Goal: Transaction & Acquisition: Purchase product/service

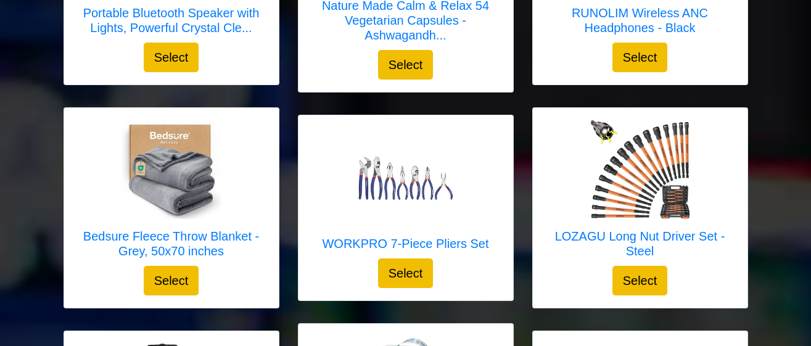
scroll to position [1024, 0]
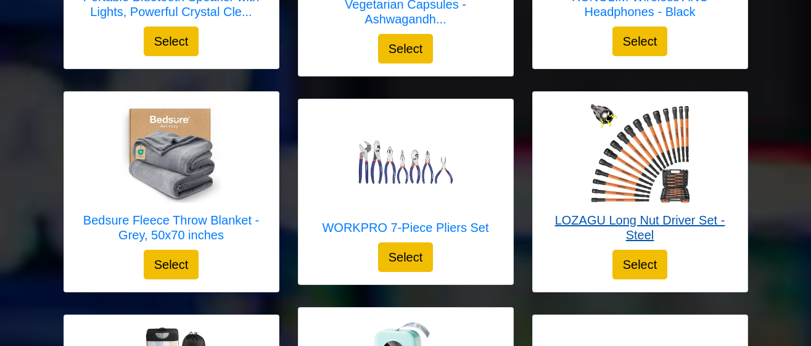
click at [672, 175] on img at bounding box center [640, 153] width 99 height 99
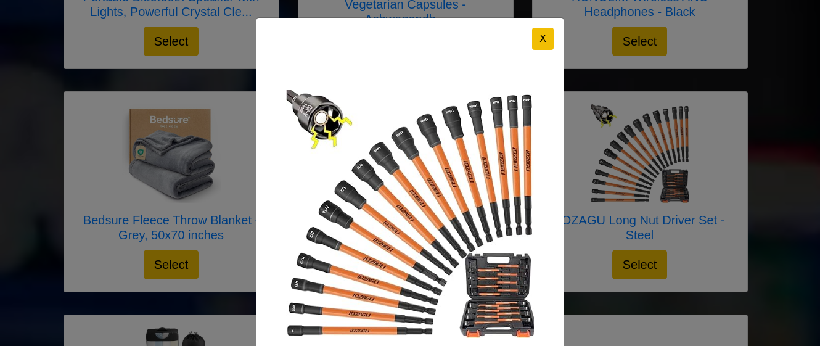
click at [542, 36] on button "X" at bounding box center [543, 39] width 22 height 22
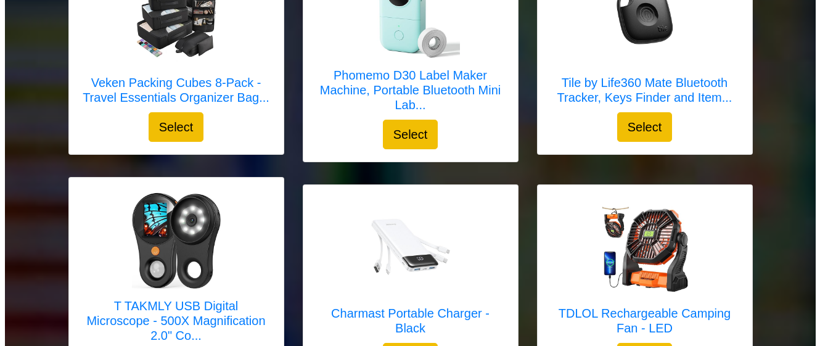
scroll to position [1401, 0]
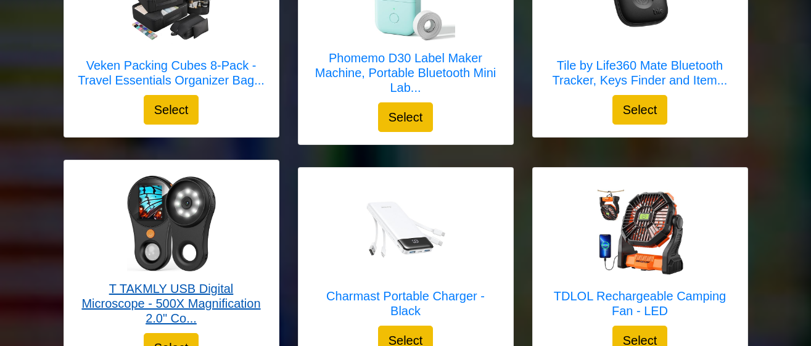
click at [237, 255] on div at bounding box center [171, 222] width 190 height 99
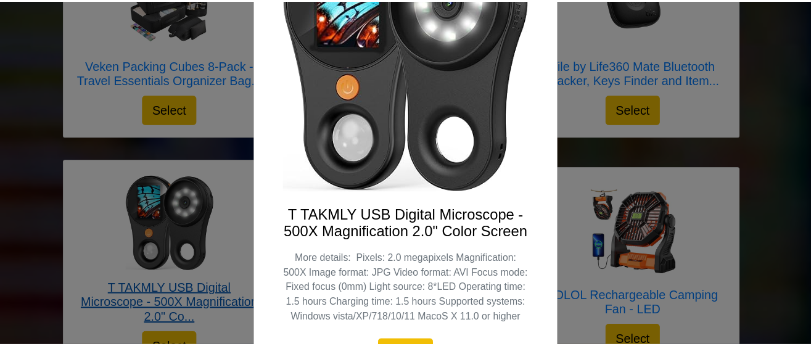
scroll to position [207, 0]
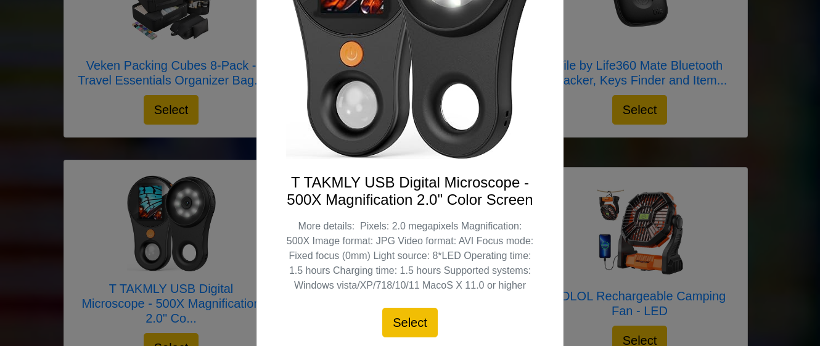
click at [596, 102] on div "X T TAKMLY USB Digital Microscope - 500X Magnification 2.0" Color Screen More d…" at bounding box center [410, 173] width 820 height 346
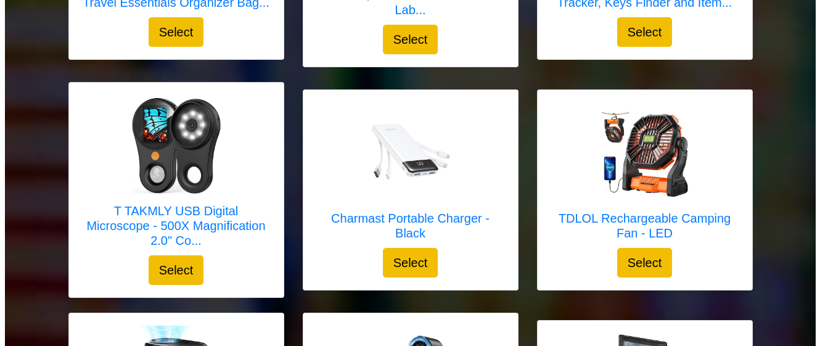
scroll to position [1483, 0]
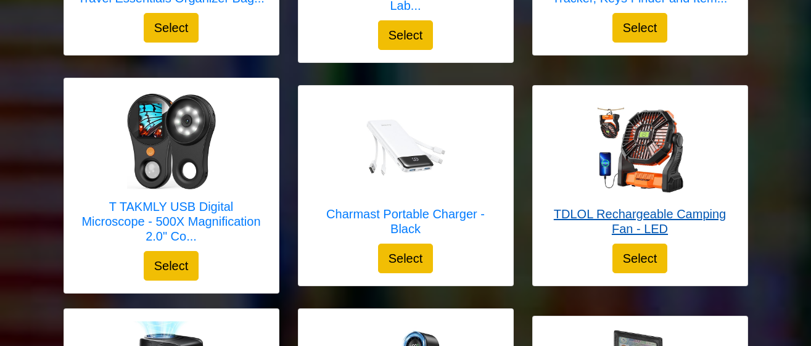
click at [674, 165] on img at bounding box center [640, 147] width 99 height 99
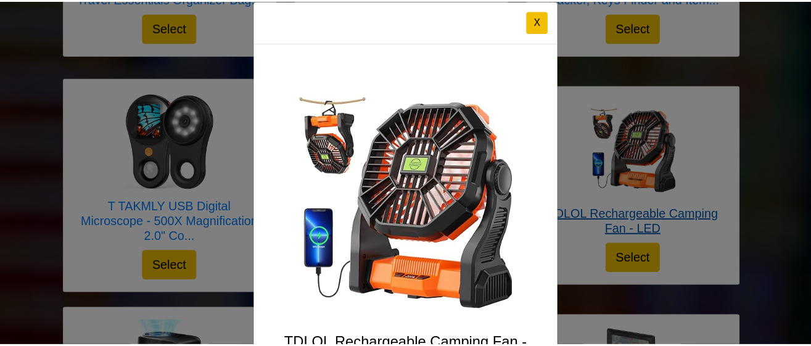
scroll to position [7, 0]
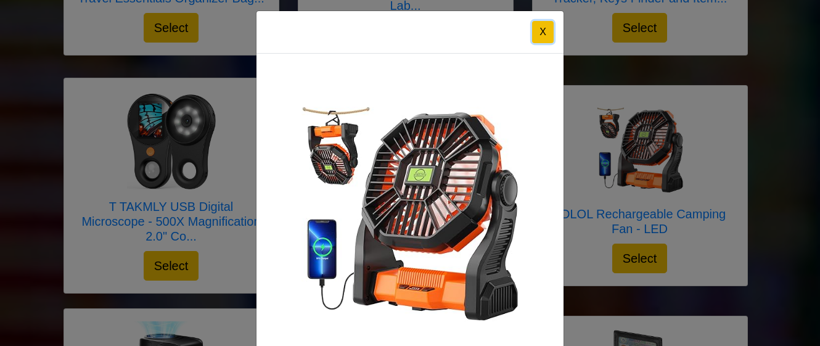
click at [540, 32] on button "X" at bounding box center [543, 32] width 22 height 22
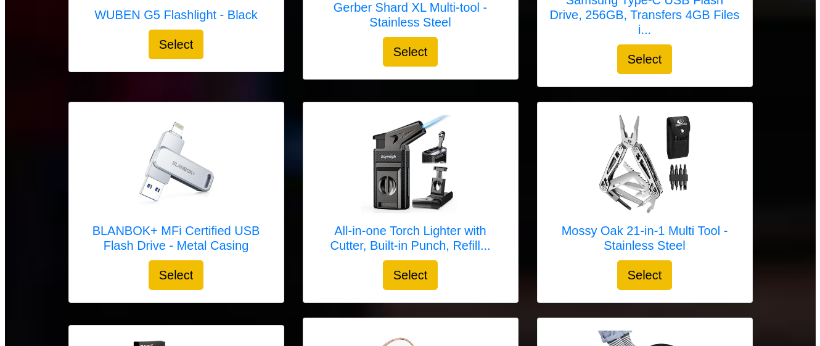
scroll to position [2352, 0]
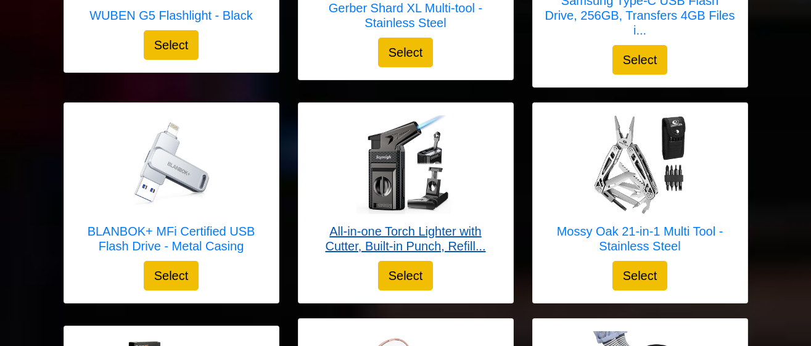
click at [472, 176] on div at bounding box center [406, 164] width 190 height 99
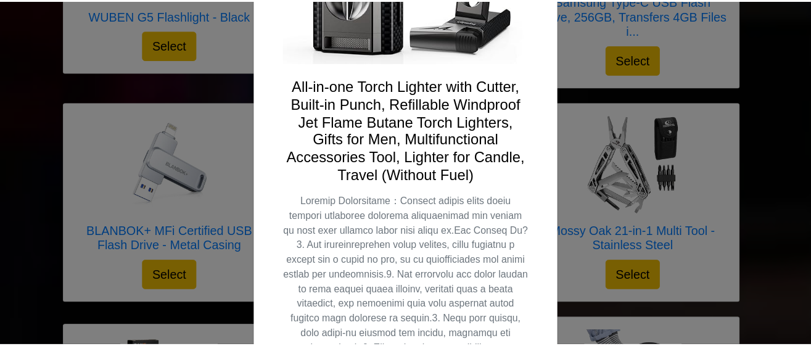
scroll to position [276, 0]
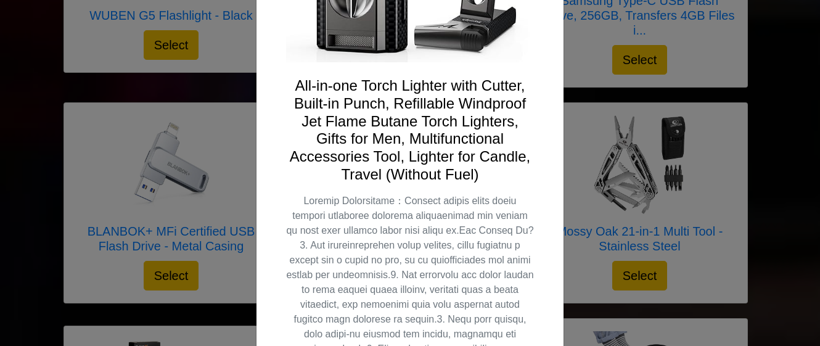
click at [698, 75] on div "X All-in-one Torch Lighter with Cutter, Built-in Punch, Refillable Windproof Je…" at bounding box center [410, 173] width 820 height 346
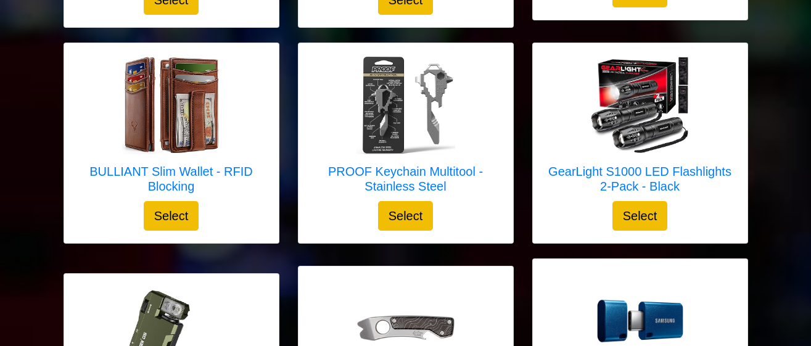
scroll to position [1932, 0]
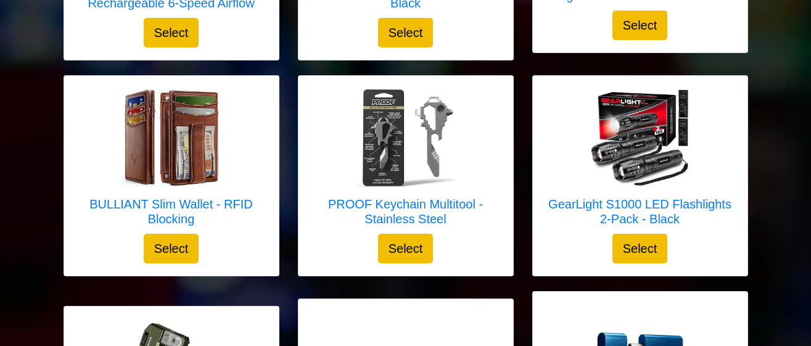
click at [668, 279] on div "The Perfect Pizza Pack™ - Reusable Pizza Storage Container w... Select X The Pe…" at bounding box center [405, 276] width 703 height 4003
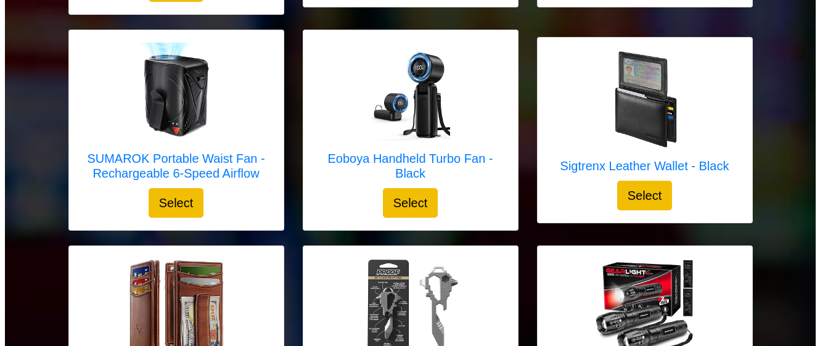
scroll to position [1750, 0]
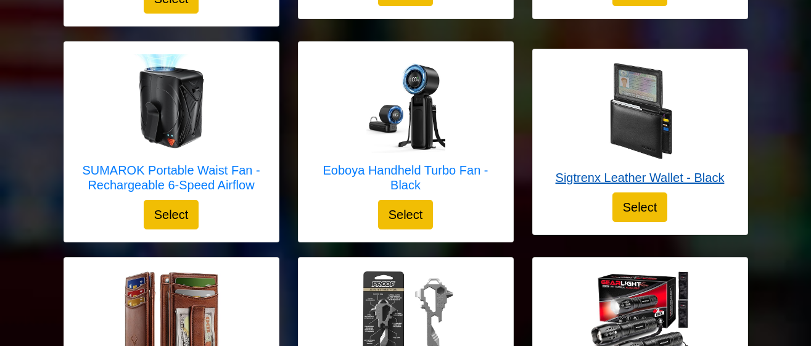
click at [700, 120] on div at bounding box center [640, 111] width 169 height 99
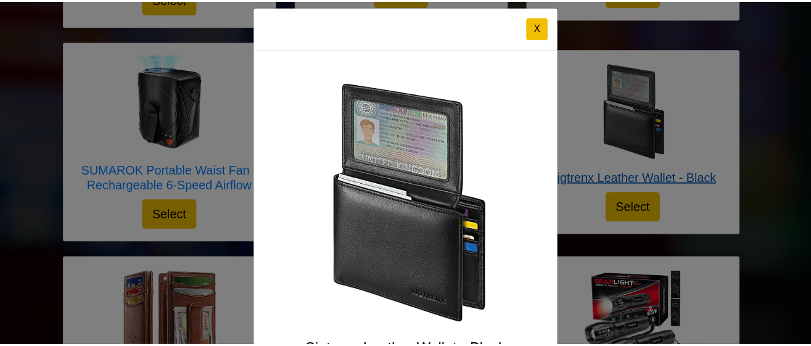
scroll to position [12, 0]
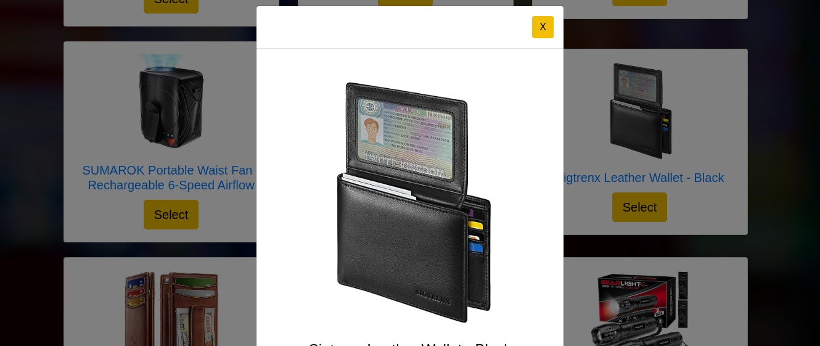
click at [544, 30] on button "X" at bounding box center [543, 27] width 22 height 22
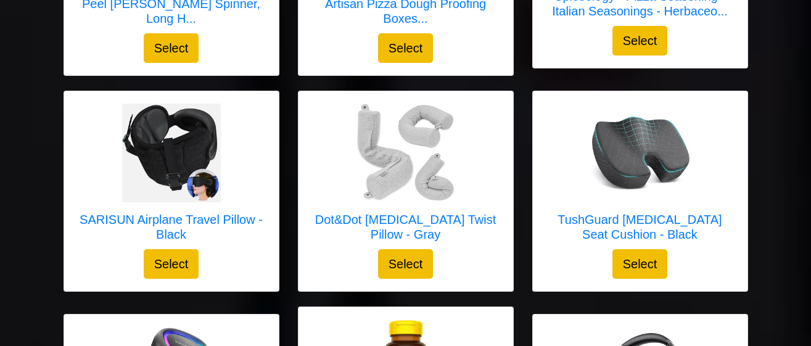
scroll to position [589, 0]
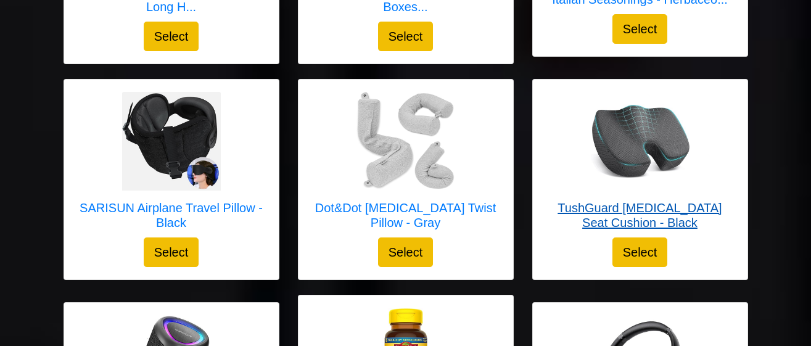
click at [692, 153] on div at bounding box center [640, 141] width 190 height 99
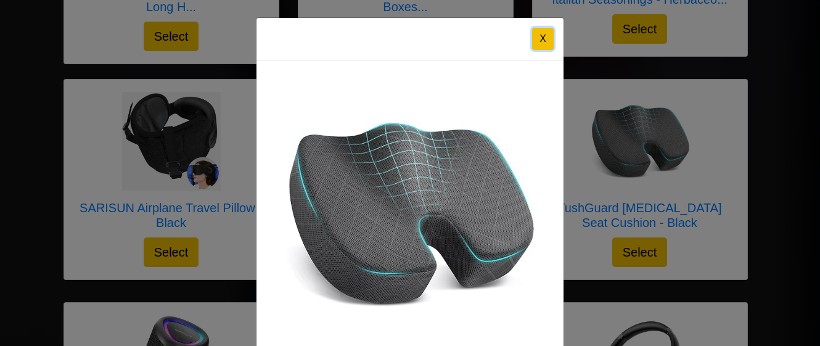
click at [541, 42] on button "X" at bounding box center [543, 39] width 22 height 22
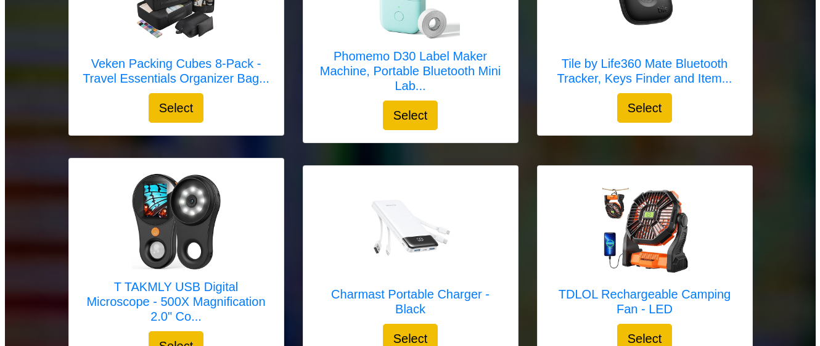
scroll to position [1405, 0]
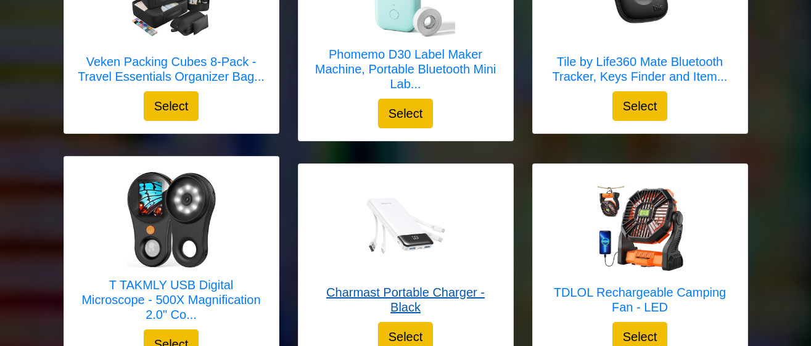
click at [462, 253] on div at bounding box center [406, 225] width 190 height 99
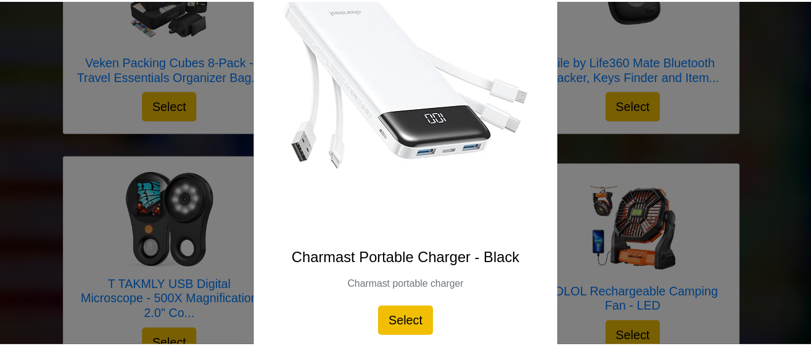
scroll to position [202, 0]
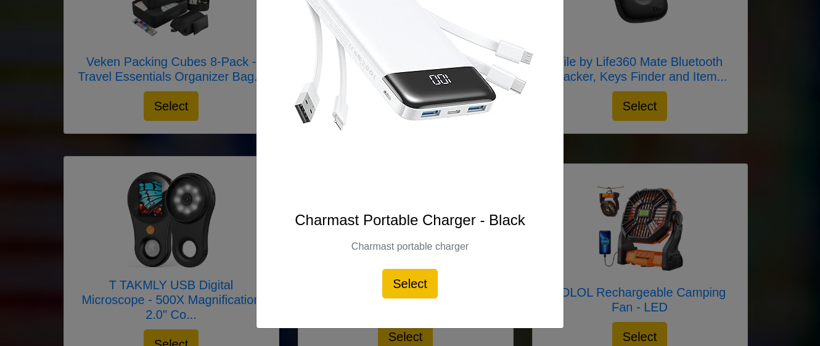
click at [581, 103] on div "X Charmast Portable Charger - Black Charmast portable charger Select" at bounding box center [410, 173] width 820 height 346
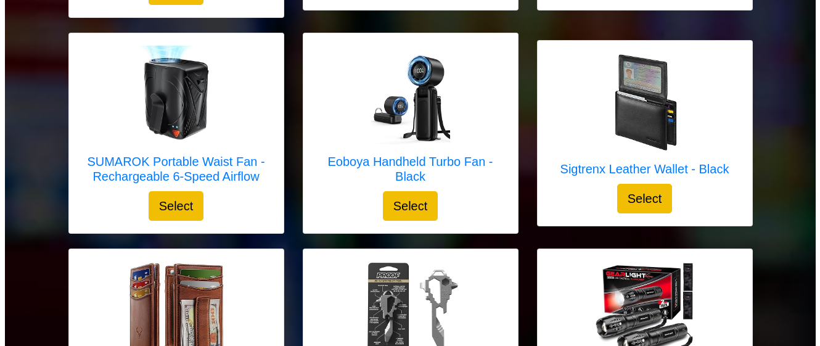
scroll to position [1802, 0]
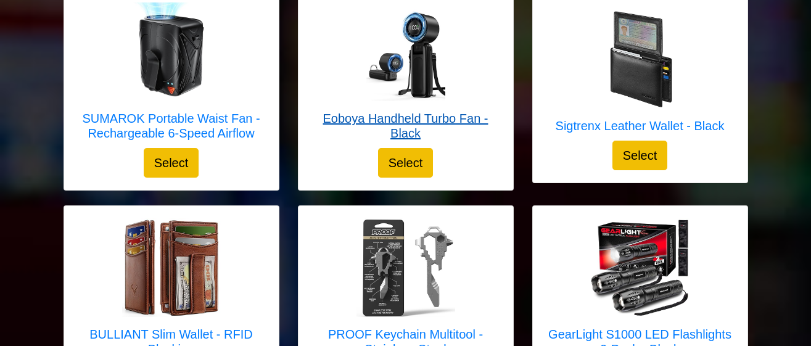
click at [463, 95] on div at bounding box center [406, 51] width 190 height 99
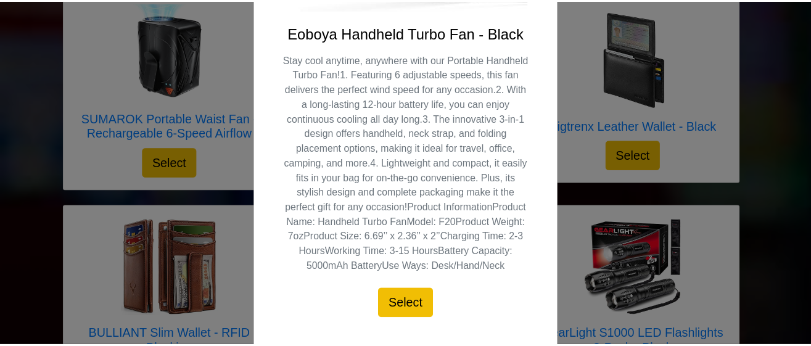
scroll to position [393, 0]
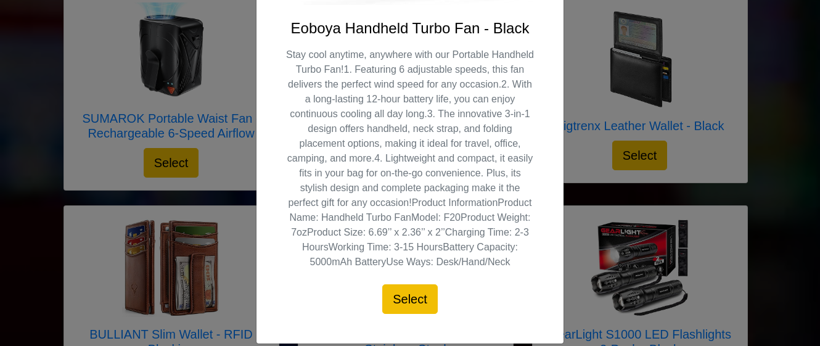
click at [580, 68] on div "X Eoboya Handheld Turbo Fan - Black Select" at bounding box center [410, 173] width 820 height 346
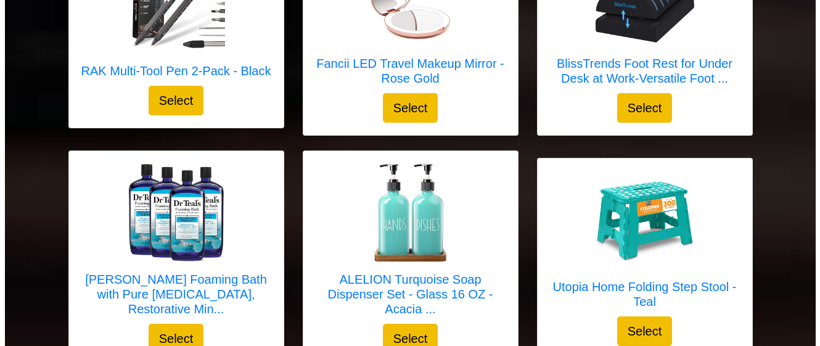
scroll to position [2734, 0]
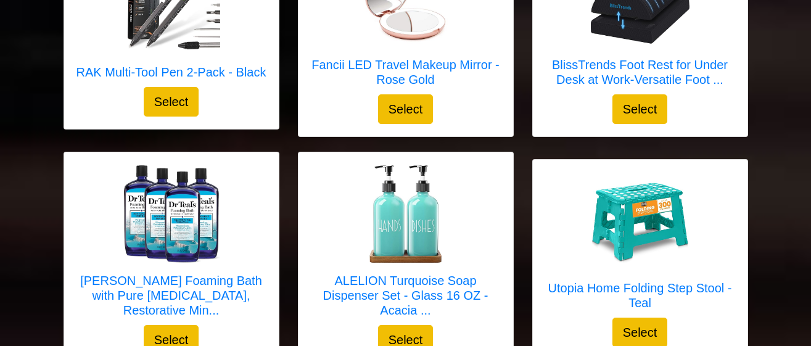
click at [675, 237] on img at bounding box center [640, 222] width 99 height 83
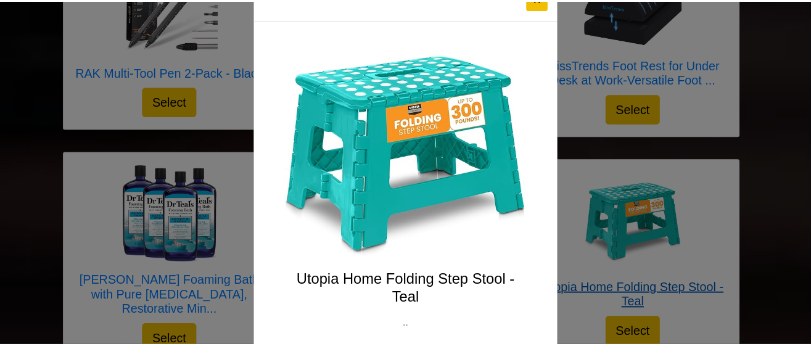
scroll to position [0, 0]
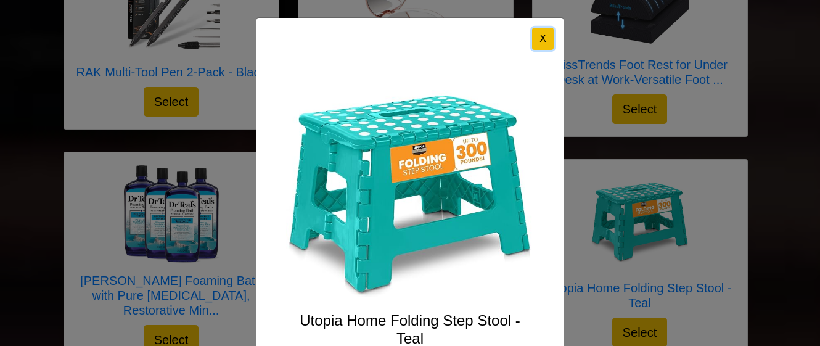
click at [536, 35] on button "X" at bounding box center [543, 39] width 22 height 22
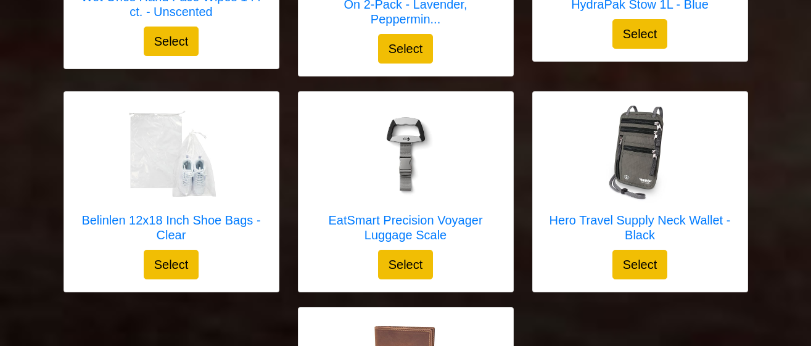
scroll to position [3698, 0]
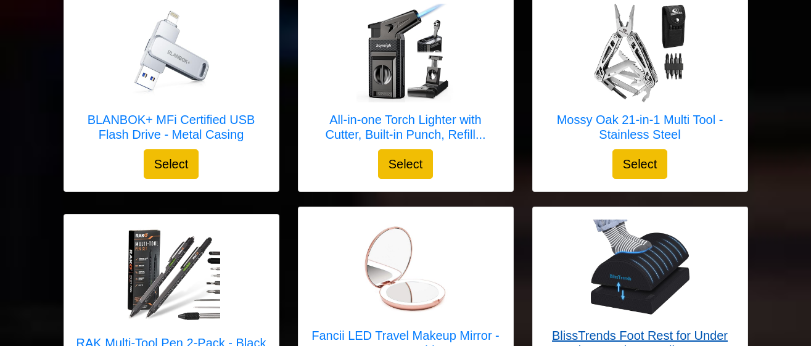
click at [695, 228] on div at bounding box center [640, 269] width 190 height 99
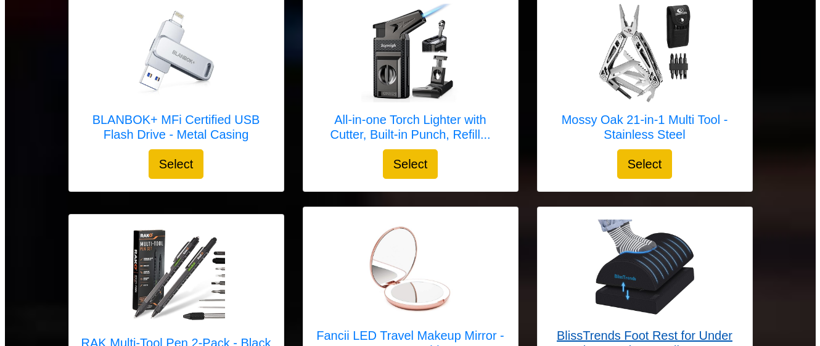
scroll to position [2435, 0]
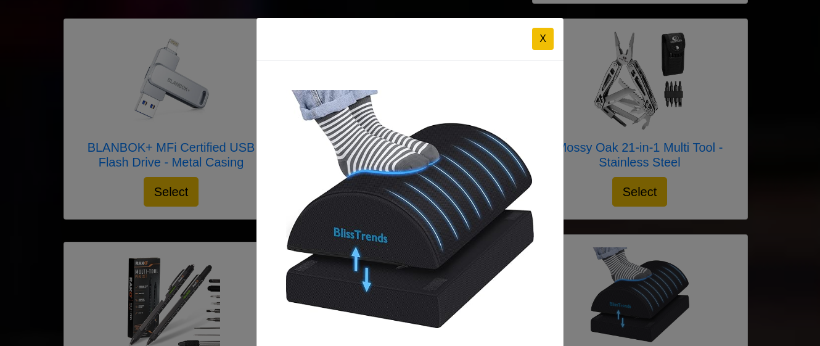
click at [534, 34] on button "X" at bounding box center [543, 39] width 22 height 22
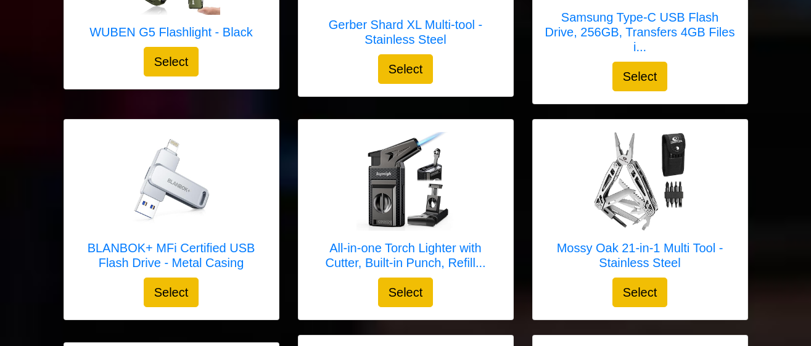
scroll to position [2334, 0]
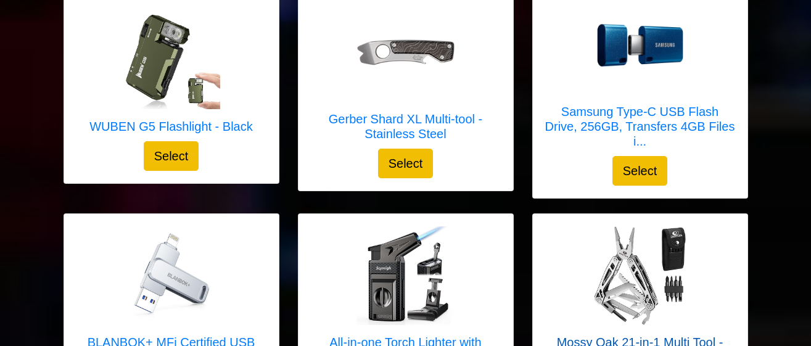
click at [707, 322] on div at bounding box center [640, 275] width 190 height 99
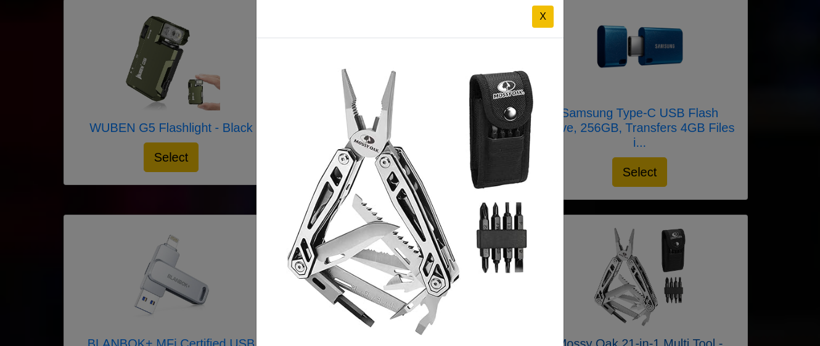
scroll to position [23, 0]
click at [540, 14] on button "X" at bounding box center [543, 16] width 22 height 22
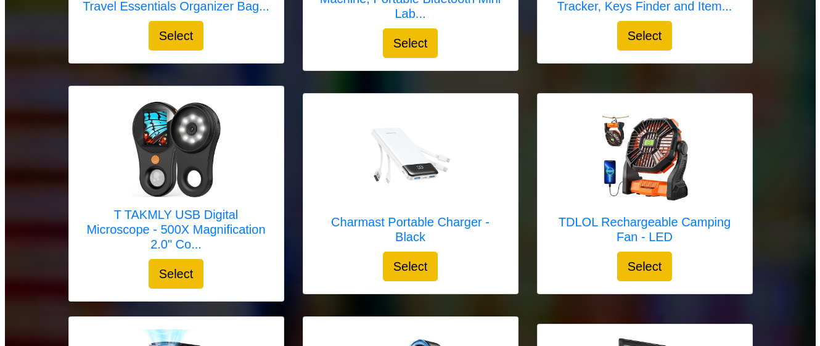
scroll to position [1469, 0]
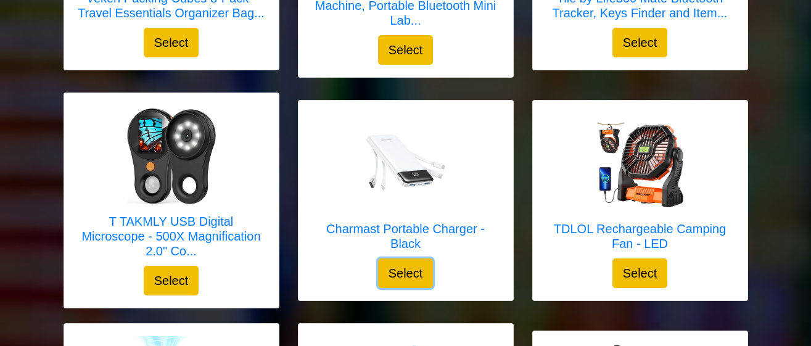
click at [409, 274] on button "Select" at bounding box center [405, 273] width 55 height 30
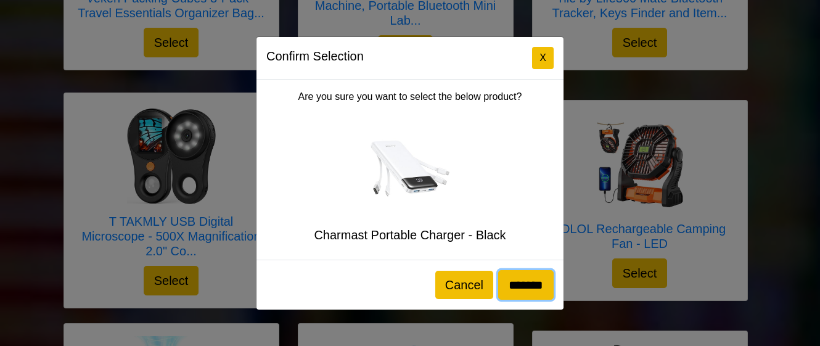
click at [521, 289] on input "*******" at bounding box center [525, 285] width 55 height 30
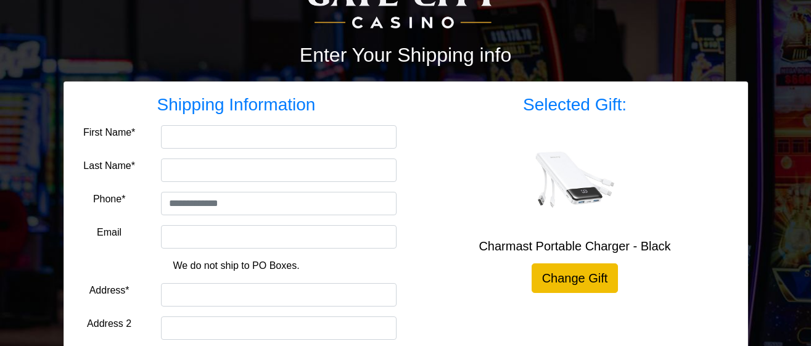
scroll to position [137, 0]
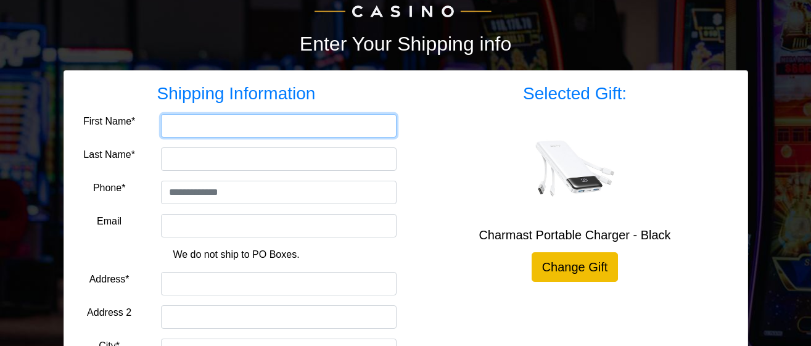
click at [205, 121] on input "First Name*" at bounding box center [279, 125] width 236 height 23
type input "***"
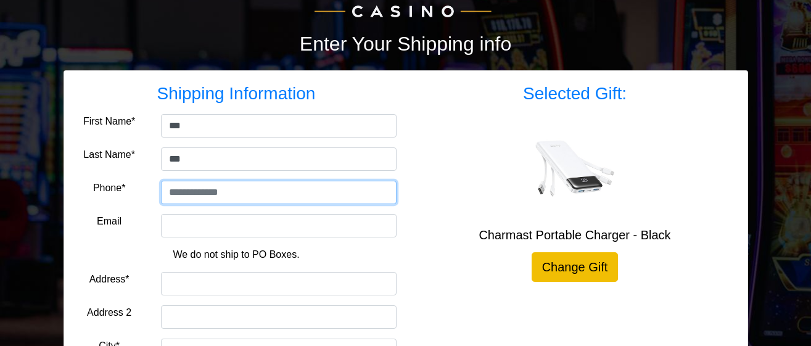
type input "**********"
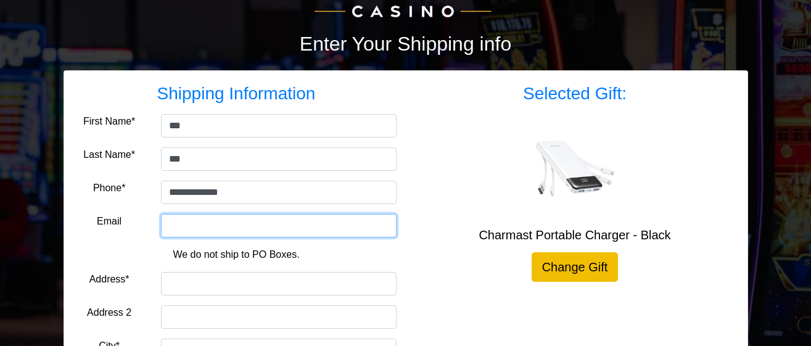
type input "**********"
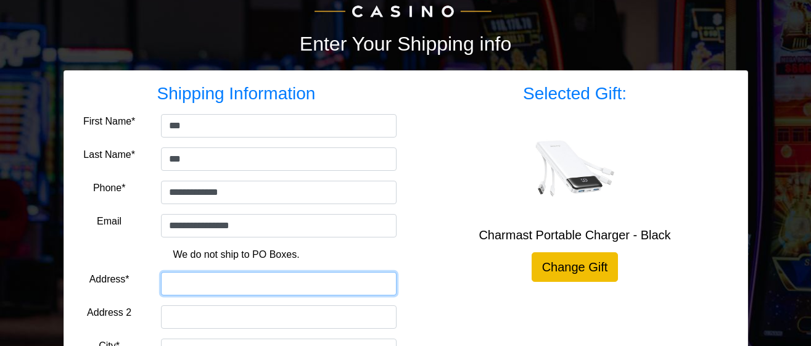
type input "**********"
type input "******"
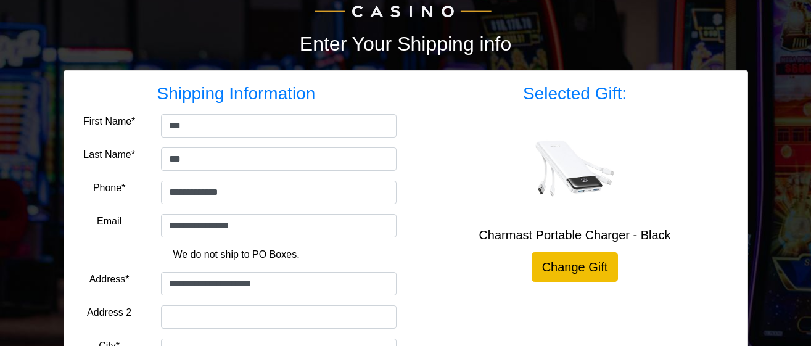
select select "**"
type input "*****"
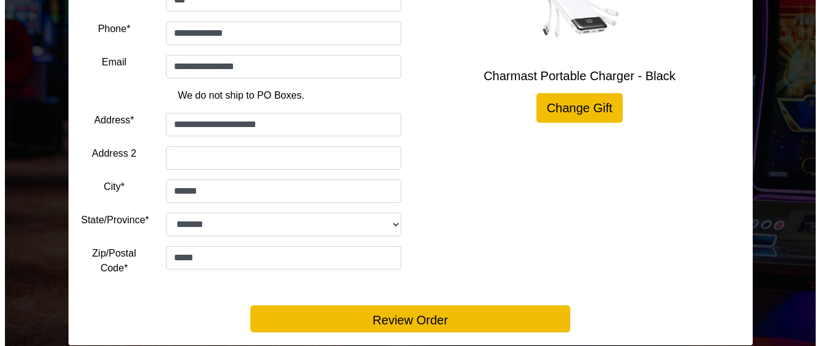
scroll to position [300, 0]
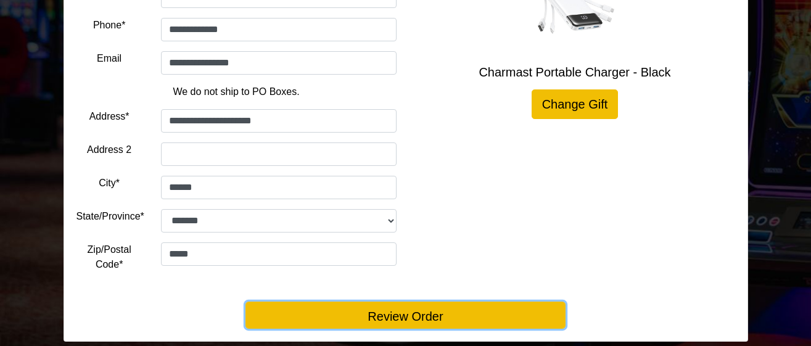
click at [396, 318] on button "Review Order" at bounding box center [405, 315] width 320 height 27
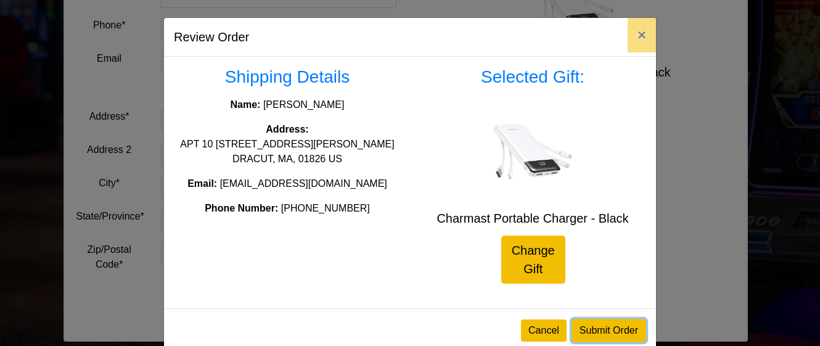
click at [602, 336] on button "Submit Order" at bounding box center [609, 330] width 75 height 23
